Goal: Information Seeking & Learning: Understand process/instructions

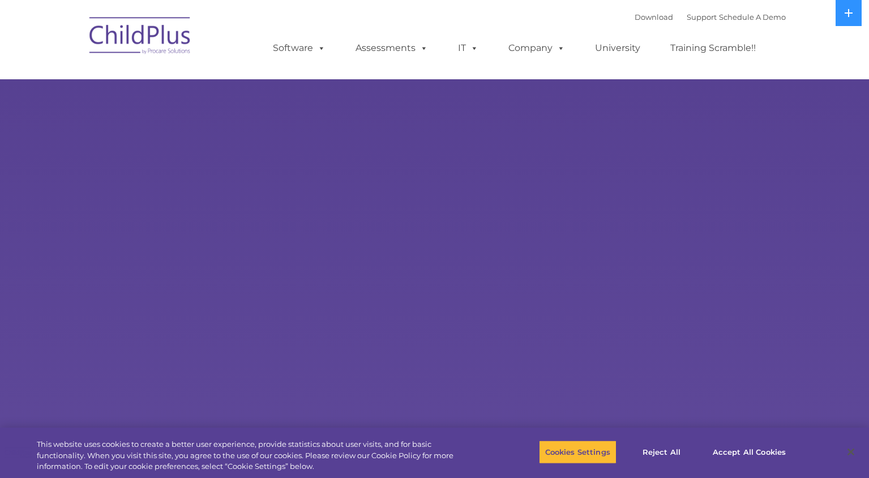
select select "MEDIUM"
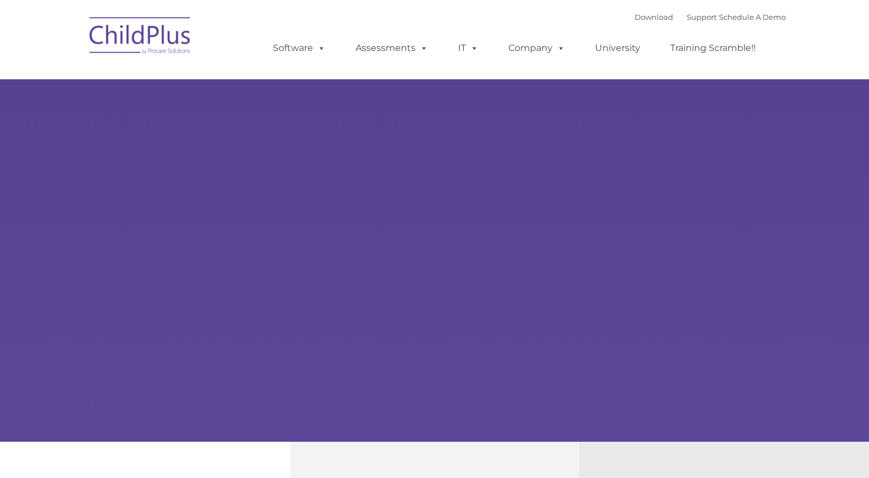
type input ""
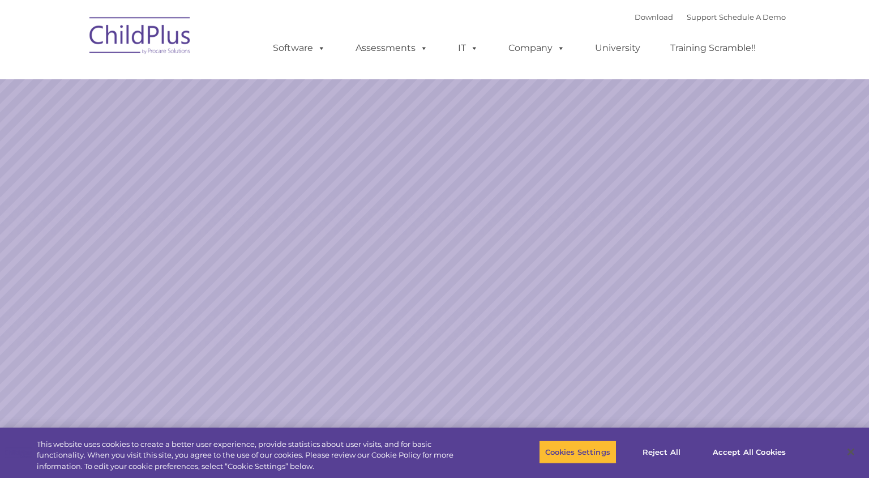
select select "MEDIUM"
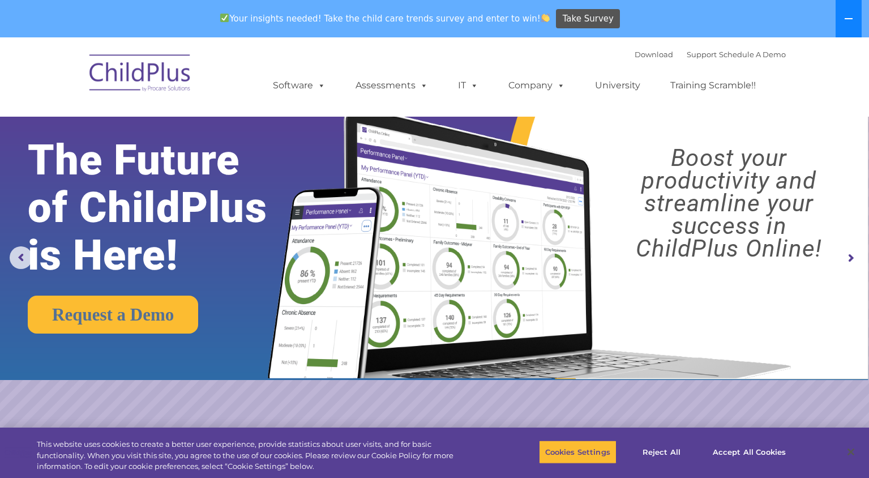
click at [848, 23] on icon at bounding box center [849, 18] width 9 height 9
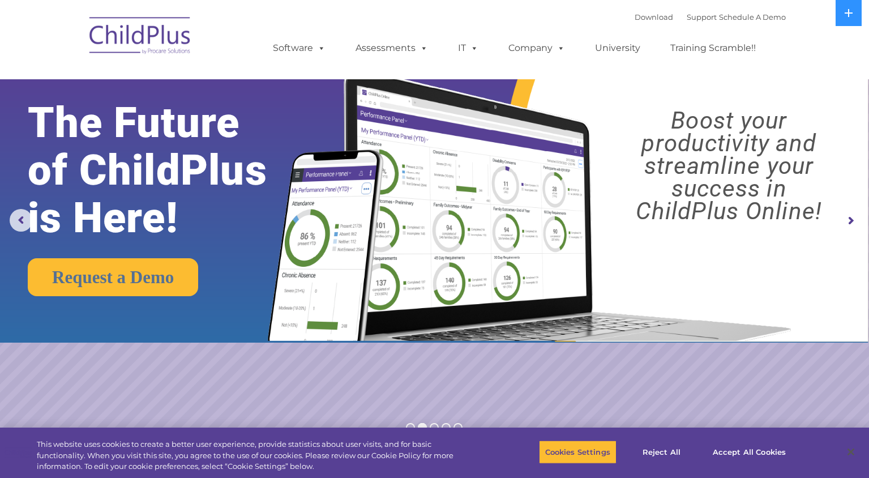
click at [131, 44] on img at bounding box center [140, 37] width 113 height 57
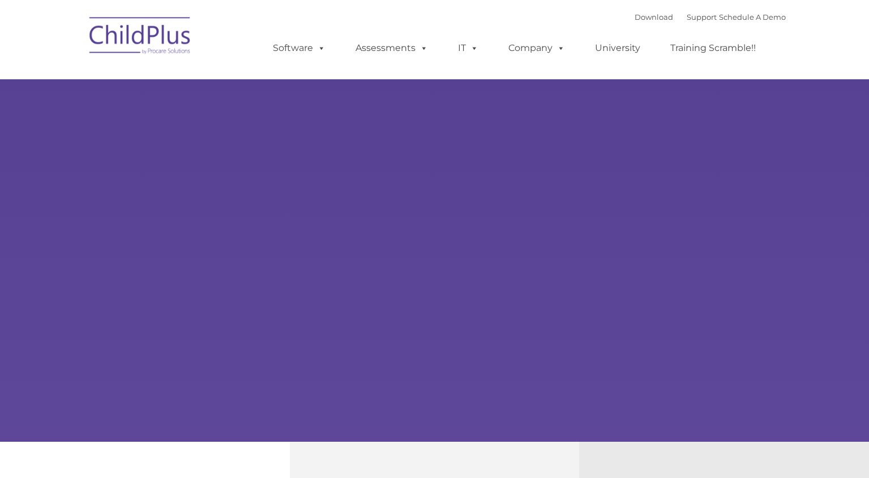
type input ""
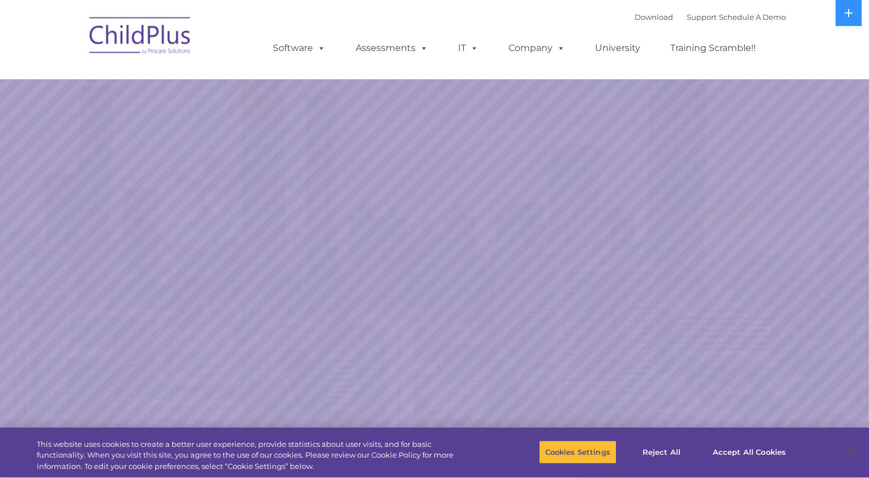
select select "MEDIUM"
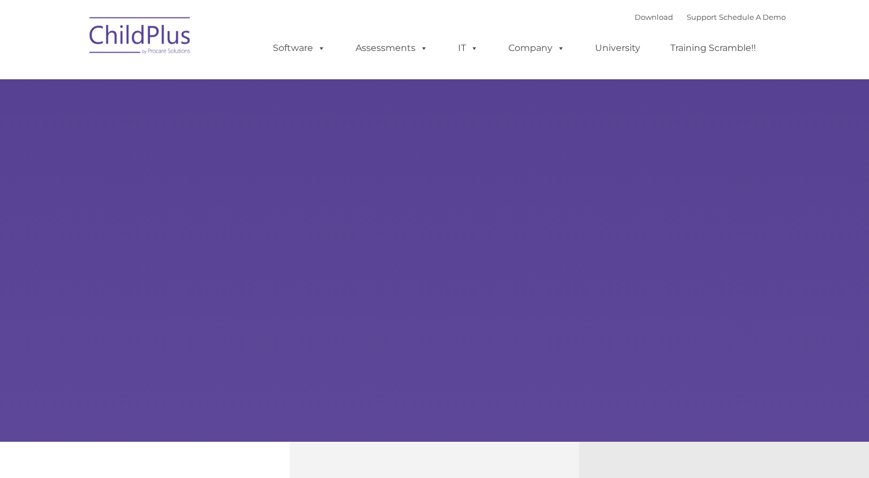
type input ""
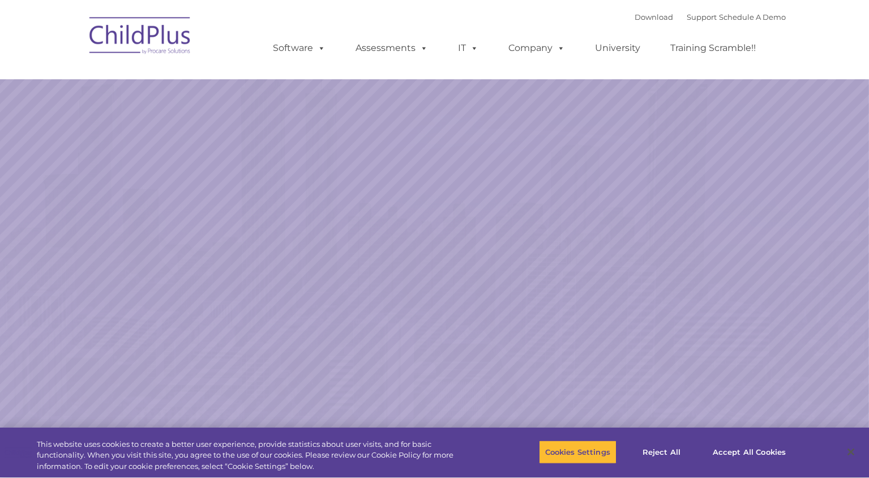
select select "MEDIUM"
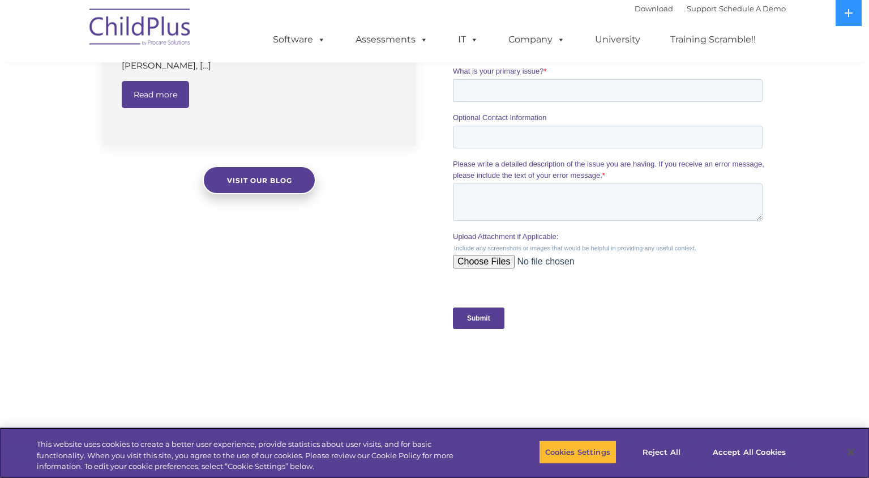
scroll to position [1180, 0]
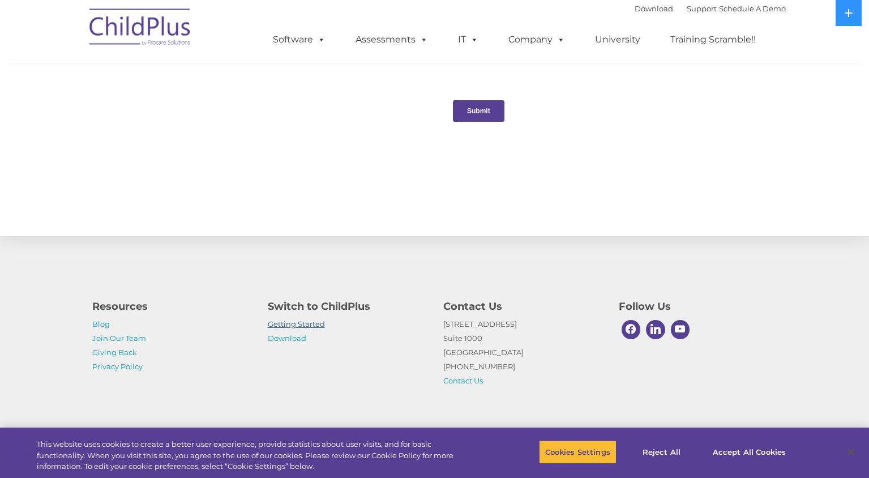
click at [316, 324] on link "Getting Started" at bounding box center [296, 323] width 57 height 9
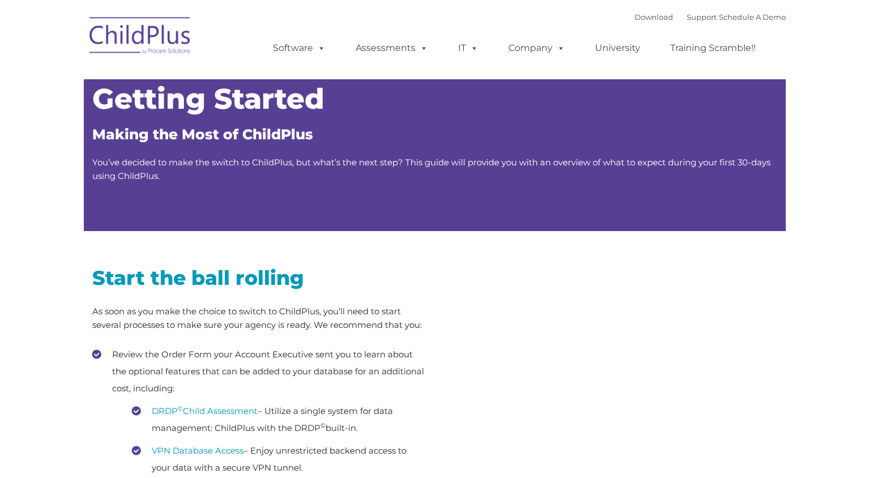
type input ""
